Goal: Communication & Community: Ask a question

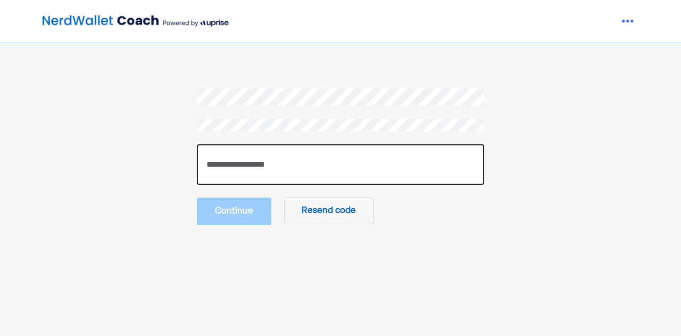
click at [264, 165] on input "number" at bounding box center [340, 164] width 287 height 40
type input "******"
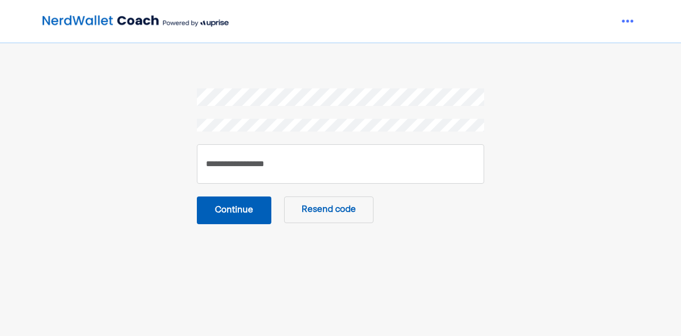
click at [240, 212] on button "Continue" at bounding box center [234, 210] width 75 height 28
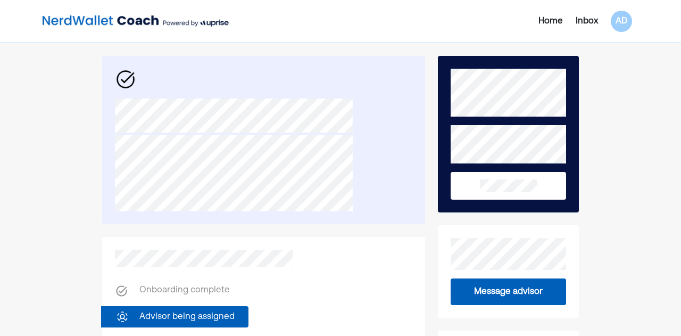
click at [543, 21] on div "Home" at bounding box center [551, 21] width 24 height 13
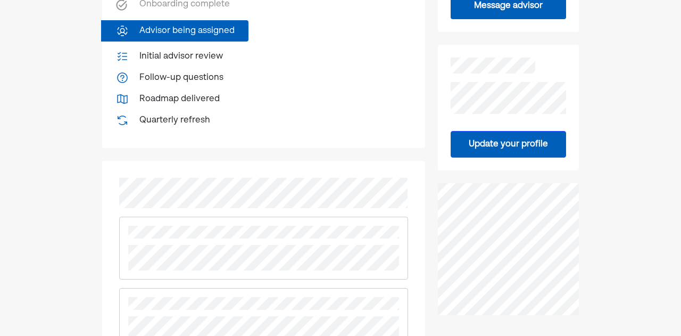
scroll to position [287, 0]
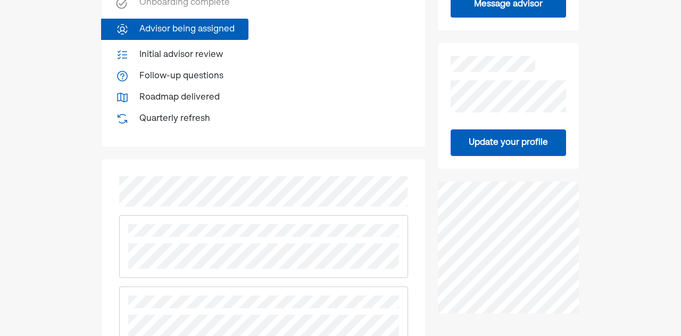
click at [478, 130] on button "Update your profile" at bounding box center [509, 142] width 116 height 27
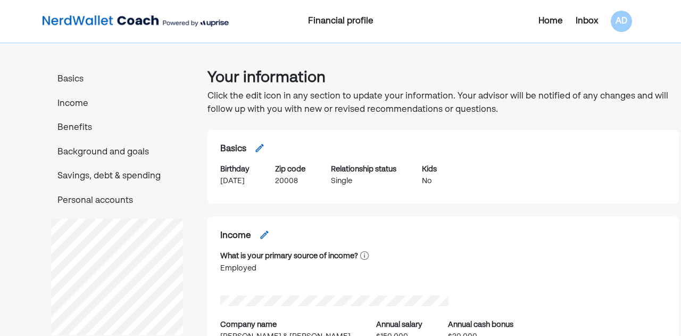
click at [67, 127] on p "Benefits" at bounding box center [117, 128] width 132 height 14
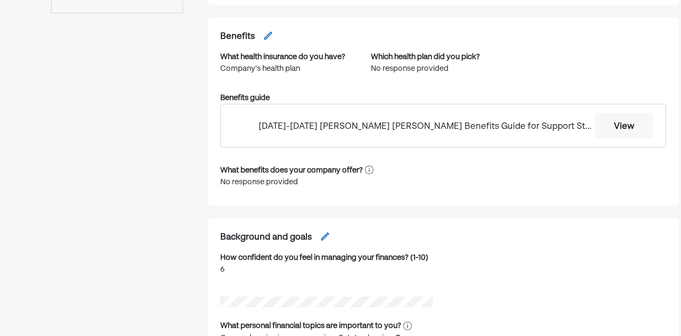
scroll to position [545, 0]
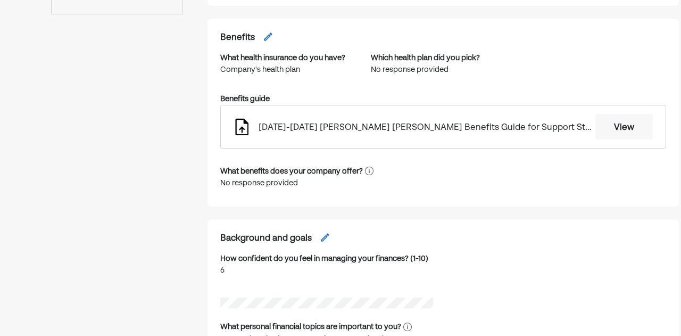
click at [266, 37] on img at bounding box center [268, 36] width 11 height 11
select select "**********"
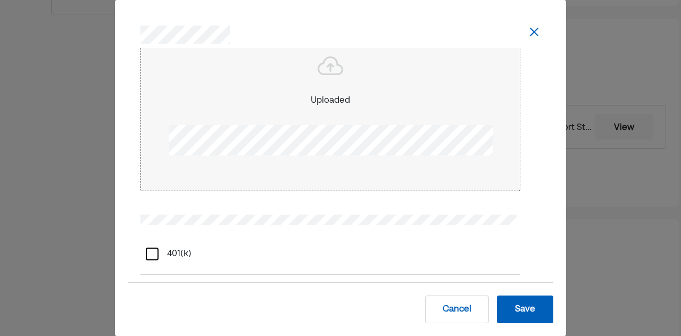
scroll to position [221, 0]
click at [268, 83] on div at bounding box center [331, 72] width 362 height 31
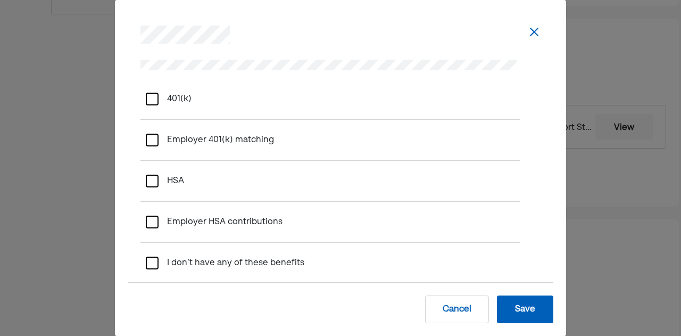
scroll to position [382, 0]
click at [151, 94] on div at bounding box center [152, 97] width 13 height 13
click at [149, 132] on div at bounding box center [152, 138] width 13 height 13
click at [154, 173] on div at bounding box center [152, 179] width 13 height 13
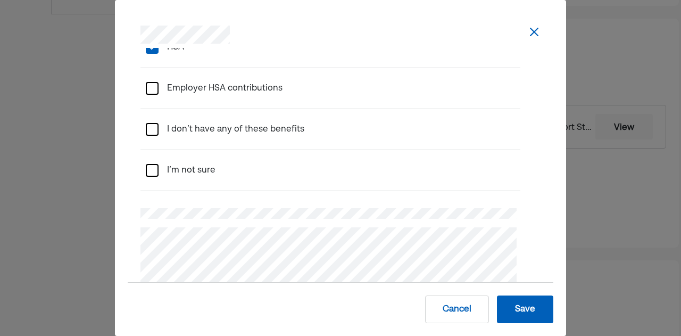
scroll to position [521, 0]
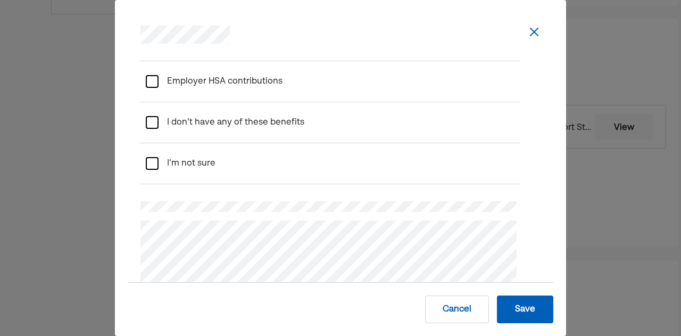
click at [151, 157] on div at bounding box center [152, 163] width 13 height 13
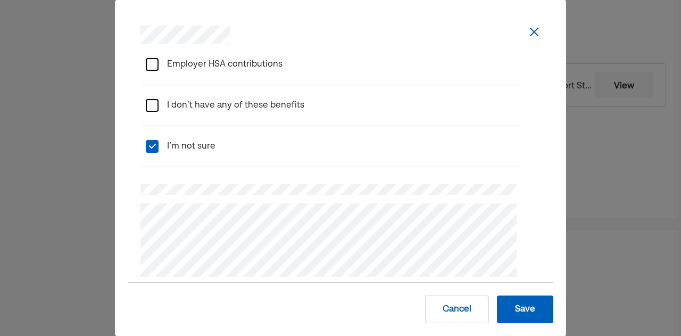
scroll to position [588, 0]
click at [515, 307] on button "Save" at bounding box center [525, 309] width 56 height 28
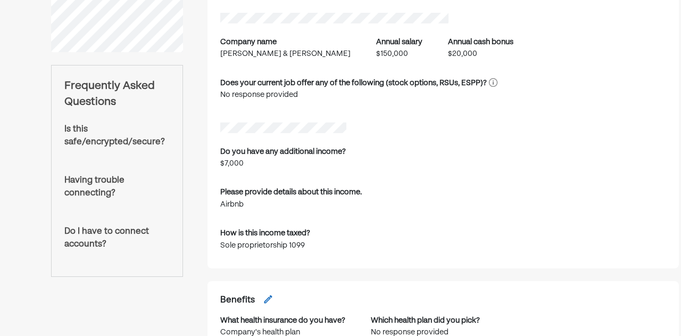
scroll to position [0, 0]
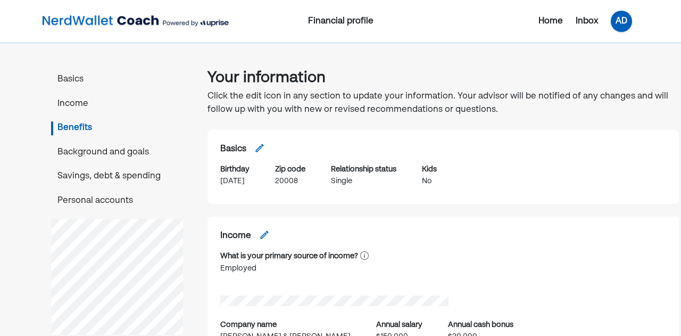
click at [622, 22] on div "AD" at bounding box center [621, 21] width 21 height 21
click at [609, 71] on div "Settings" at bounding box center [614, 66] width 34 height 13
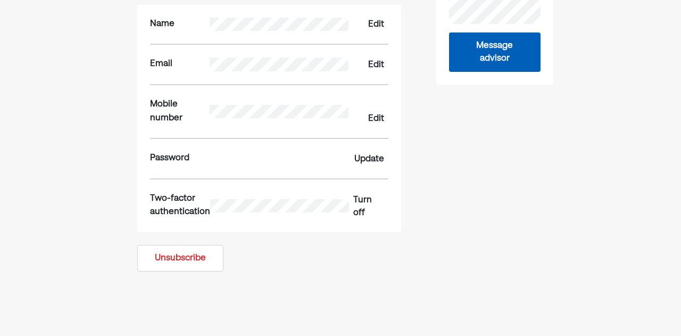
scroll to position [157, 0]
click at [481, 51] on button "Message advisor" at bounding box center [495, 51] width 92 height 39
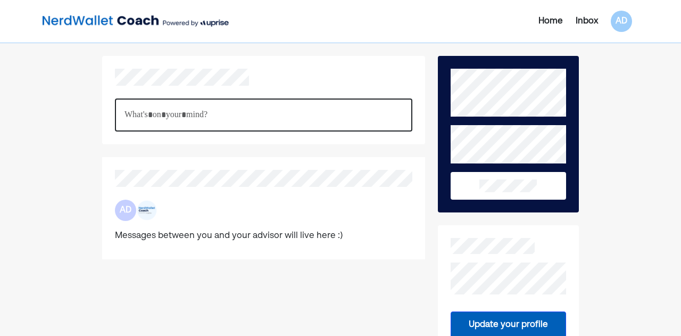
click at [336, 115] on p "Rich Text Editor. Editing area: main" at bounding box center [264, 115] width 278 height 14
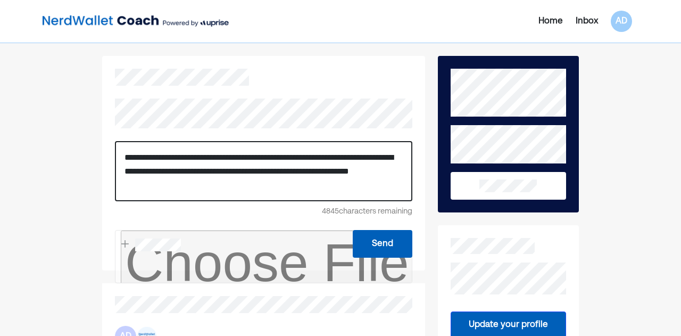
click at [385, 242] on button "Send" at bounding box center [383, 244] width 60 height 28
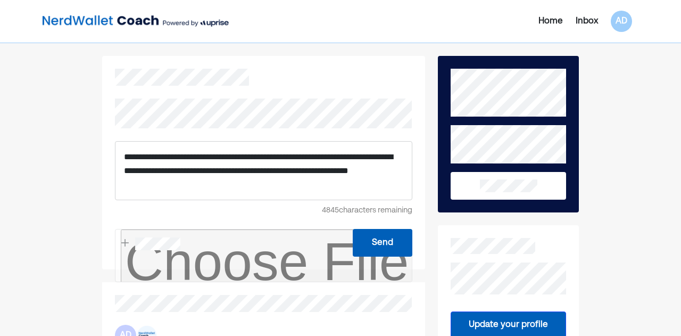
click at [380, 230] on button "Send" at bounding box center [383, 243] width 60 height 28
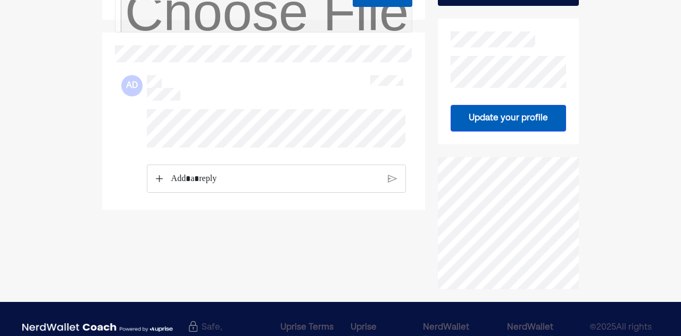
scroll to position [208, 0]
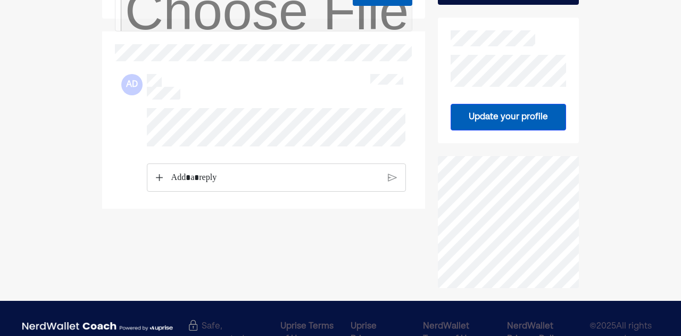
click at [306, 176] on div "Rich Text Editor. Editing area: main" at bounding box center [276, 178] width 220 height 28
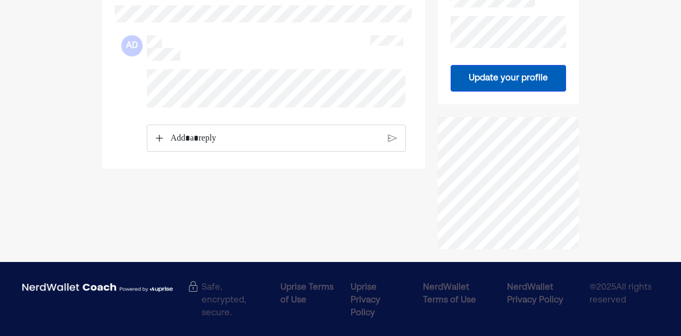
scroll to position [0, 0]
